Goal: Go to known website: Access a specific website the user already knows

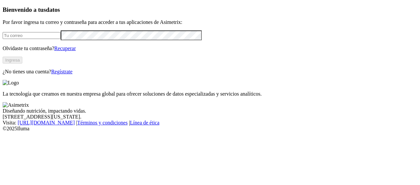
click at [61, 39] on input "email" at bounding box center [32, 35] width 58 height 7
type input "[PERSON_NAME][EMAIL_ADDRESS][PERSON_NAME][DOMAIN_NAME]"
click at [22, 64] on button "Ingresa" at bounding box center [13, 60] width 20 height 7
